Goal: Register for event/course

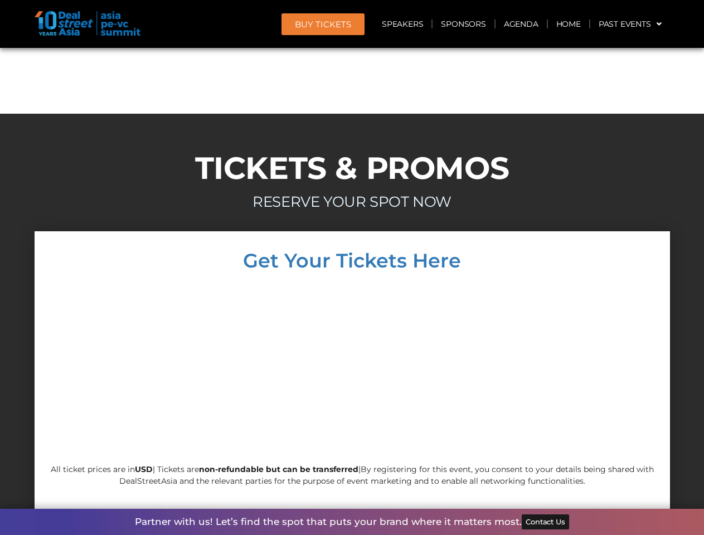
scroll to position [9545, 0]
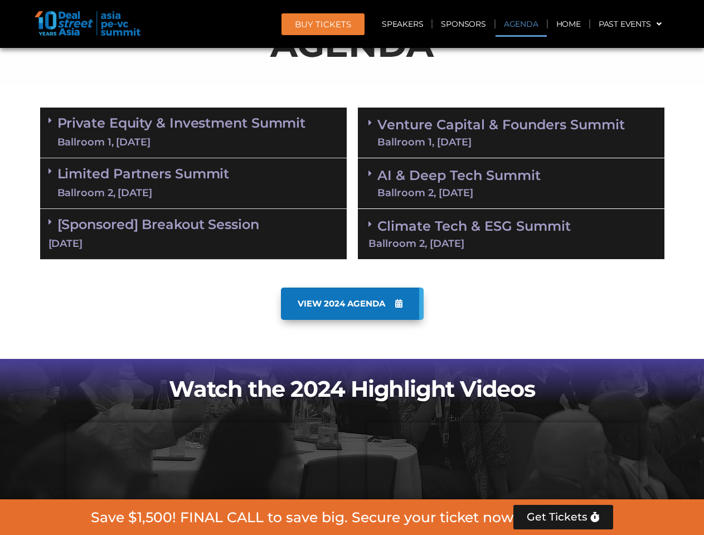
scroll to position [631, 0]
